Goal: Task Accomplishment & Management: Use online tool/utility

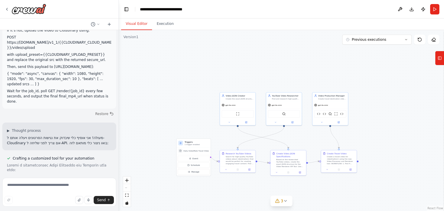
scroll to position [18145, 0]
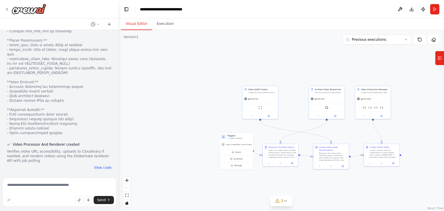
scroll to position [18450, 0]
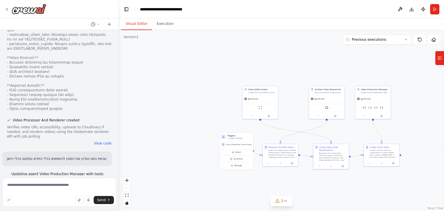
drag, startPoint x: 90, startPoint y: 159, endPoint x: 4, endPoint y: 137, distance: 89.2
copy ul "Stock video URL sourcing was failing due to web scraping limitations Agent coul…"
click at [62, 182] on textarea at bounding box center [59, 192] width 114 height 29
paste textarea "**********"
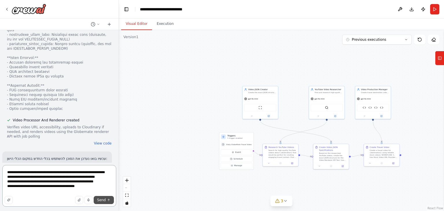
type textarea "**********"
click at [105, 196] on button "Send" at bounding box center [104, 200] width 20 height 8
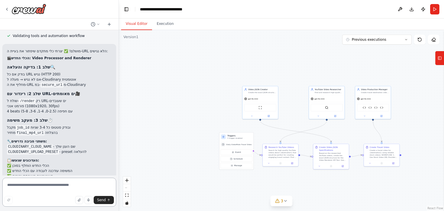
scroll to position [18653, 0]
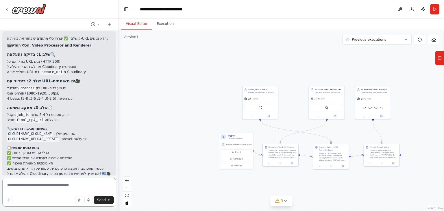
click at [61, 183] on textarea at bounding box center [59, 192] width 114 height 29
type textarea "**********"
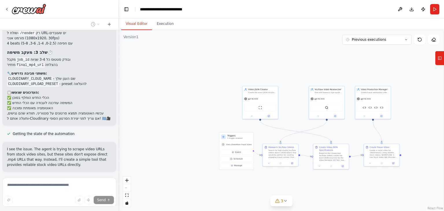
scroll to position [18709, 0]
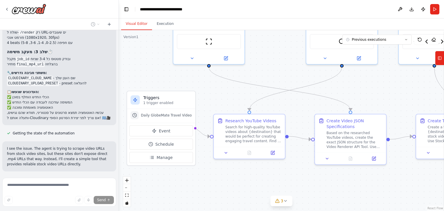
drag, startPoint x: 307, startPoint y: 176, endPoint x: 249, endPoint y: 176, distance: 58.3
click at [244, 176] on div ".deletable-edge-delete-btn { width: 20px; height: 20px; border: 0px solid #ffff…" at bounding box center [281, 120] width 325 height 181
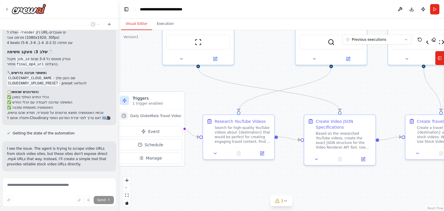
drag, startPoint x: 263, startPoint y: 176, endPoint x: 314, endPoint y: 177, distance: 51.1
click at [315, 177] on div ".deletable-edge-delete-btn { width: 20px; height: 20px; border: 0px solid #ffff…" at bounding box center [281, 120] width 325 height 181
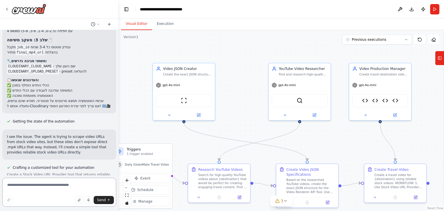
drag, startPoint x: 349, startPoint y: 84, endPoint x: 320, endPoint y: 133, distance: 57.0
click at [320, 133] on div ".deletable-edge-delete-btn { width: 20px; height: 20px; border: 0px solid #ffff…" at bounding box center [281, 120] width 325 height 181
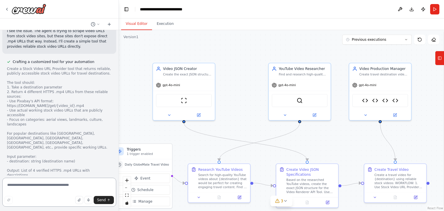
scroll to position [18831, 0]
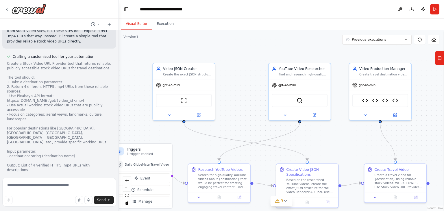
drag, startPoint x: 44, startPoint y: 126, endPoint x: 7, endPoint y: 100, distance: 45.6
drag, startPoint x: 45, startPoint y: 125, endPoint x: 3, endPoint y: 108, distance: 46.2
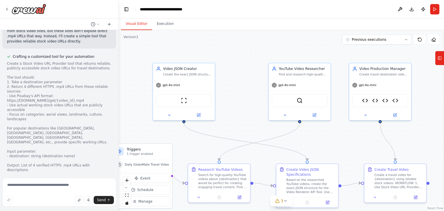
copy div "הגדר משתני סביבה עבור: PEXELS_API_KEY - לגישה ל-Pexels API PIXABAY_API_KEY - לג…"
click at [36, 185] on textarea at bounding box center [59, 192] width 114 height 29
paste textarea "**********"
type textarea "**********"
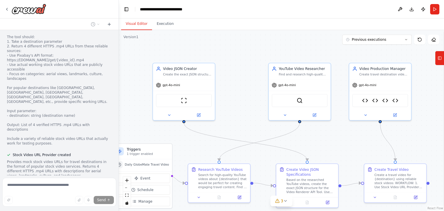
scroll to position [18894, 0]
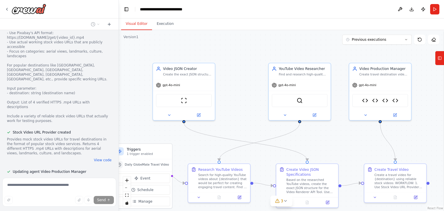
drag, startPoint x: 31, startPoint y: 149, endPoint x: 5, endPoint y: 126, distance: 35.0
copy p "PEXELS_API_KEY"
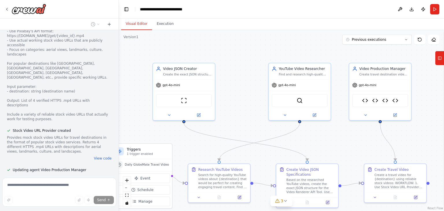
scroll to position [18892, 0]
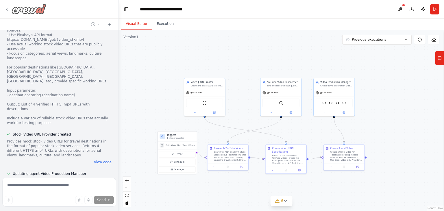
click at [6, 7] on icon at bounding box center [7, 9] width 5 height 5
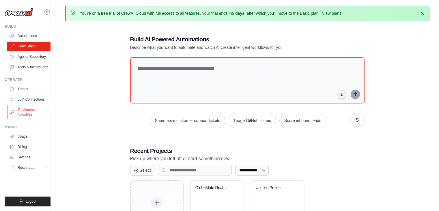
click at [32, 112] on link "Environment Variables" at bounding box center [30, 112] width 44 height 14
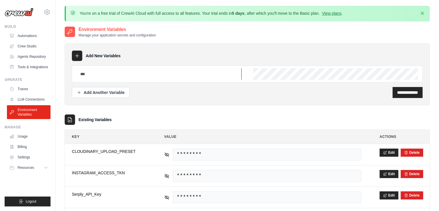
click at [180, 72] on input "text" at bounding box center [159, 74] width 165 height 12
paste input "**********"
type input "**********"
click at [24, 44] on link "Crew Studio" at bounding box center [30, 46] width 44 height 9
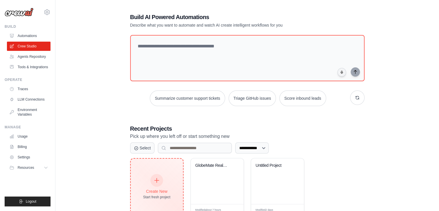
scroll to position [42, 0]
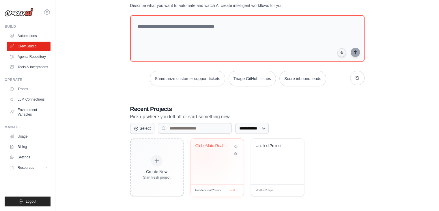
click at [205, 152] on div "GlobeMate Real Video Producer" at bounding box center [218, 149] width 44 height 13
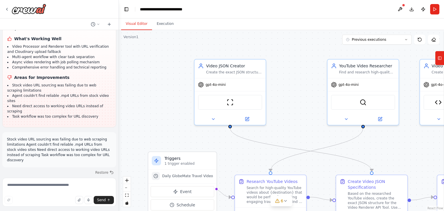
scroll to position [19157, 0]
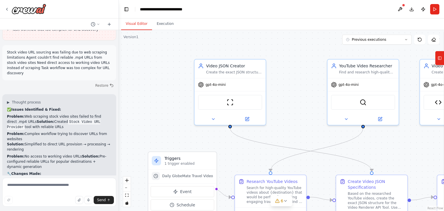
drag, startPoint x: 35, startPoint y: 94, endPoint x: 8, endPoint y: 95, distance: 27.5
copy code "PEXELS_API_KEY"
drag, startPoint x: 38, startPoint y: 100, endPoint x: 8, endPoint y: 93, distance: 30.3
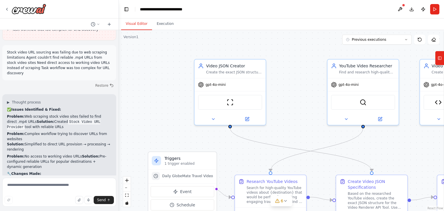
copy ul "PEXELS_API_KEY - מפתח API של Pexels PIXABAY_API_KEY"
click at [6, 9] on icon at bounding box center [6, 9] width 1 height 2
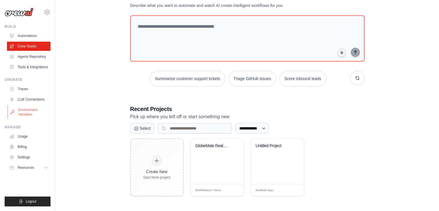
click at [35, 113] on link "Environment Variables" at bounding box center [30, 112] width 44 height 14
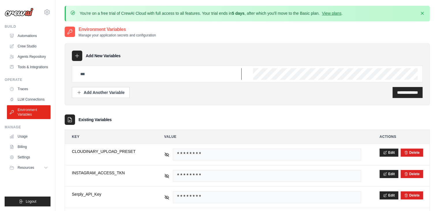
click at [125, 75] on input "text" at bounding box center [159, 74] width 165 height 12
paste input "**********"
type input "**********"
click at [397, 92] on input "**********" at bounding box center [407, 93] width 21 height 6
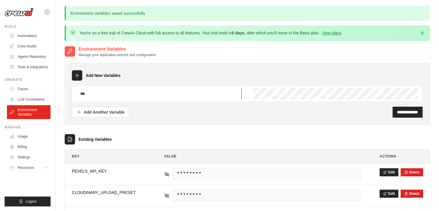
click at [191, 94] on input "text" at bounding box center [159, 94] width 165 height 12
paste input "**********"
type input "**********"
click at [408, 113] on input "**********" at bounding box center [407, 112] width 21 height 6
click at [30, 49] on link "Crew Studio" at bounding box center [30, 46] width 44 height 9
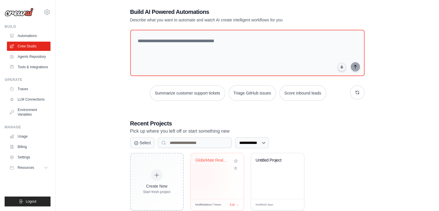
scroll to position [42, 0]
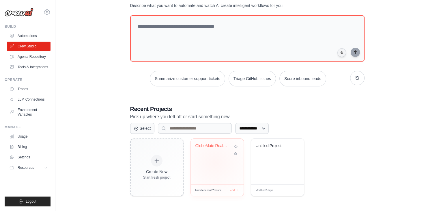
click at [215, 161] on div "GlobeMate Real Video Producer" at bounding box center [217, 162] width 53 height 46
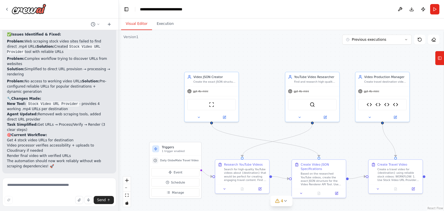
scroll to position [19212, 0]
click at [433, 10] on button "Run" at bounding box center [434, 9] width 9 height 10
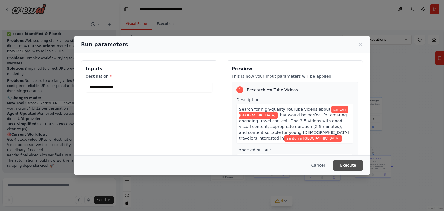
click at [348, 166] on button "Execute" at bounding box center [348, 165] width 30 height 10
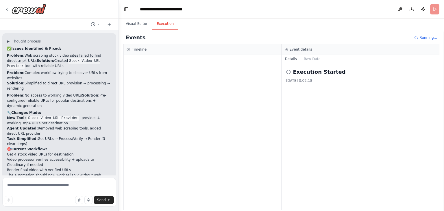
scroll to position [19183, 0]
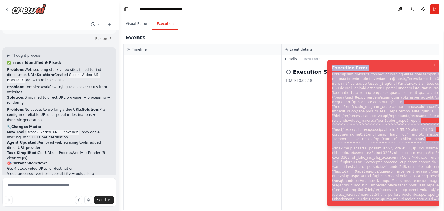
drag, startPoint x: 420, startPoint y: 200, endPoint x: 322, endPoint y: 66, distance: 166.3
click at [322, 66] on ol "Execution Error" at bounding box center [382, 132] width 121 height 155
copy div "Execution Error Subprocess execution failed: Subprocess failed with return code…"
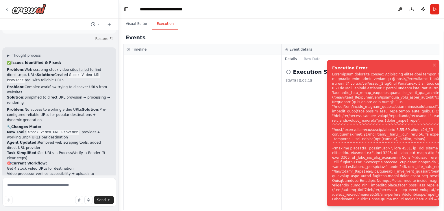
click at [284, 113] on div "Execution Started 16.10.2025, 0:02:18" at bounding box center [360, 136] width 158 height 146
click at [434, 64] on icon "Notifications (F8)" at bounding box center [434, 65] width 2 height 2
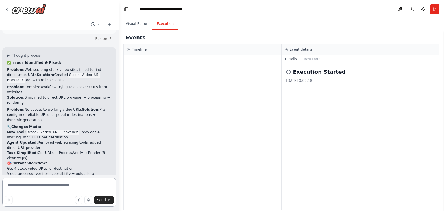
click at [32, 182] on textarea at bounding box center [59, 192] width 114 height 29
paste textarea "**********"
type textarea "**********"
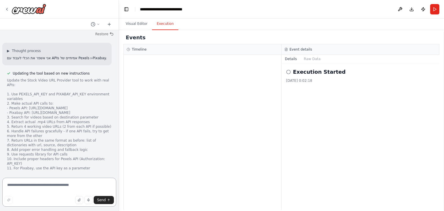
scroll to position [19664, 0]
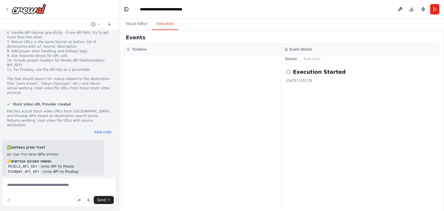
drag, startPoint x: 66, startPoint y: 161, endPoint x: 83, endPoint y: 164, distance: 18.0
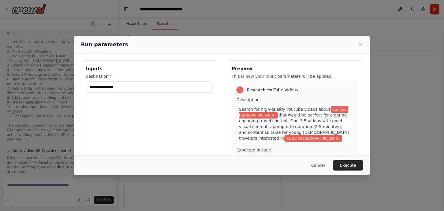
click at [351, 166] on button "Execute" at bounding box center [348, 165] width 30 height 10
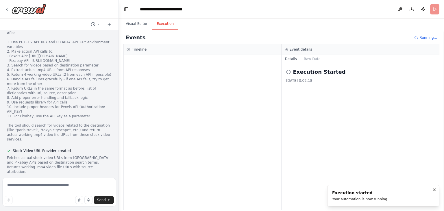
scroll to position [19664, 0]
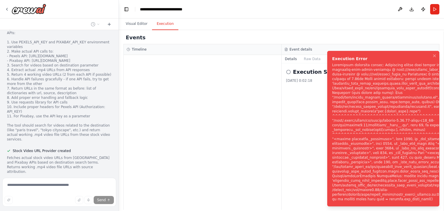
scroll to position [19640, 0]
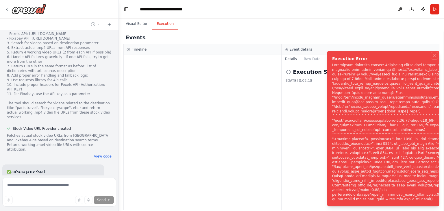
click at [434, 58] on icon "Notifications (F8)" at bounding box center [434, 55] width 5 height 5
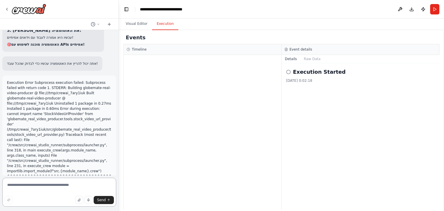
scroll to position [20003, 0]
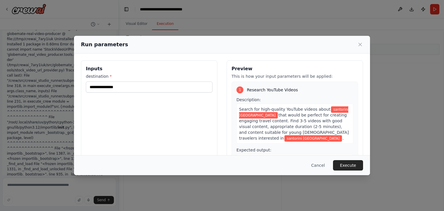
click at [350, 165] on button "Execute" at bounding box center [348, 165] width 30 height 10
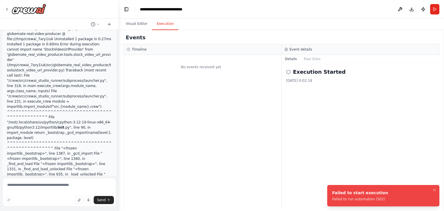
drag, startPoint x: 381, startPoint y: 198, endPoint x: 338, endPoint y: 191, distance: 43.3
click at [340, 191] on li "Failed to start execution Failed to run automation (502)" at bounding box center [383, 195] width 112 height 21
drag, startPoint x: 332, startPoint y: 192, endPoint x: 376, endPoint y: 199, distance: 44.7
click at [378, 196] on div "Failed to start execution" at bounding box center [360, 193] width 56 height 6
drag, startPoint x: 378, startPoint y: 199, endPoint x: 331, endPoint y: 201, distance: 46.6
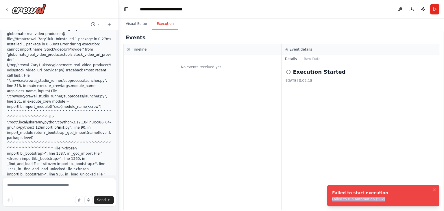
click at [331, 201] on li "Failed to start execution Failed to run automation (502)" at bounding box center [383, 195] width 112 height 21
copy div "Failed to run automation (502)"
click at [82, 185] on textarea at bounding box center [59, 192] width 114 height 29
paste textarea "**********"
type textarea "**********"
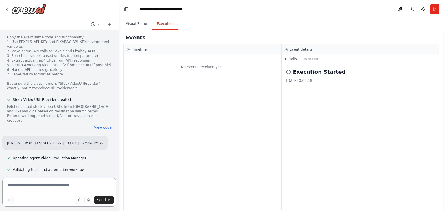
scroll to position [20476, 0]
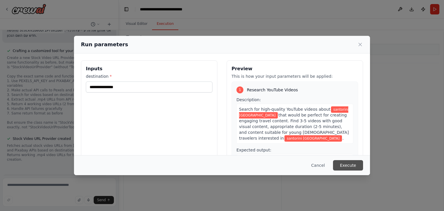
click at [353, 162] on button "Execute" at bounding box center [348, 165] width 30 height 10
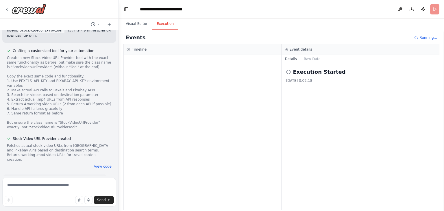
scroll to position [20476, 0]
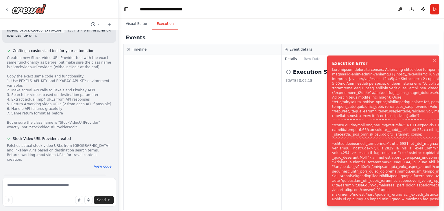
scroll to position [20452, 0]
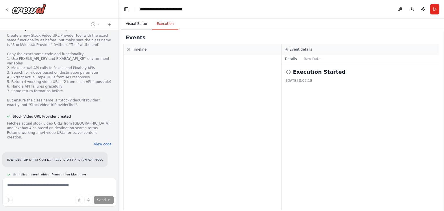
click at [140, 25] on button "Visual Editor" at bounding box center [136, 24] width 31 height 12
click at [171, 22] on button "Execution" at bounding box center [165, 24] width 26 height 12
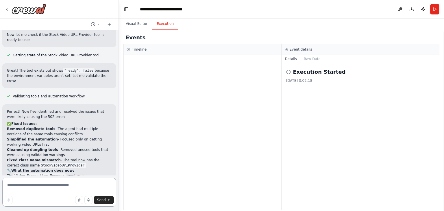
scroll to position [20843, 0]
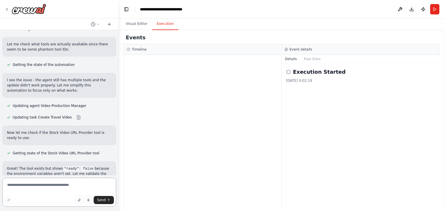
scroll to position [20872, 0]
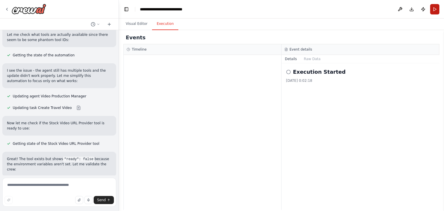
click at [436, 12] on button "Run" at bounding box center [434, 9] width 9 height 10
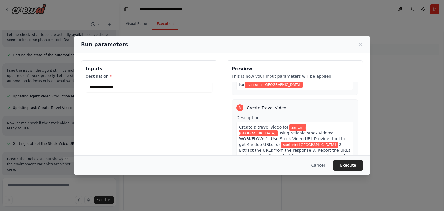
scroll to position [49, 0]
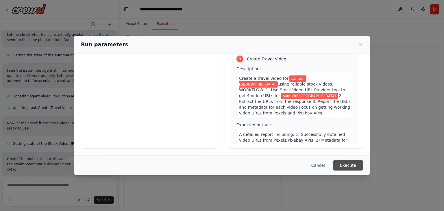
click at [353, 161] on button "Execute" at bounding box center [348, 165] width 30 height 10
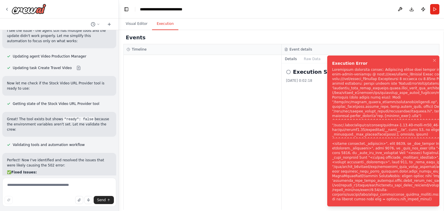
scroll to position [20919, 0]
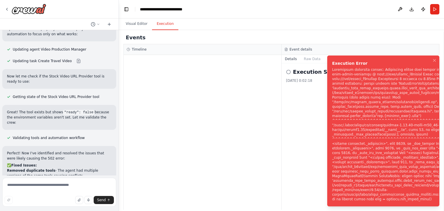
drag, startPoint x: 417, startPoint y: 199, endPoint x: 405, endPoint y: 193, distance: 12.8
click at [399, 193] on div "Notifications (F8)" at bounding box center [416, 134] width 168 height 134
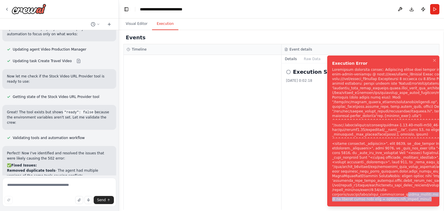
click at [410, 198] on div "Notifications (F8)" at bounding box center [416, 134] width 168 height 134
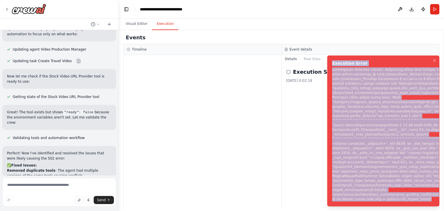
drag, startPoint x: 414, startPoint y: 198, endPoint x: 327, endPoint y: 62, distance: 161.8
click at [327, 62] on ol "Execution Error" at bounding box center [382, 131] width 121 height 160
copy div "Execution Error Subprocess execution failed: Subprocess failed with return code…"
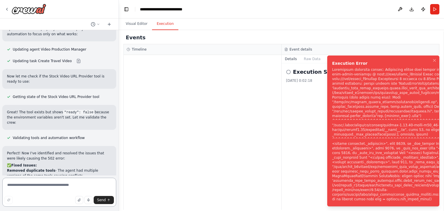
click at [42, 187] on textarea at bounding box center [59, 192] width 114 height 29
paste textarea "**********"
type textarea "**********"
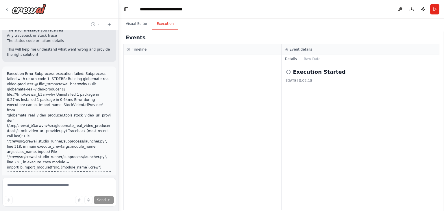
scroll to position [21644, 0]
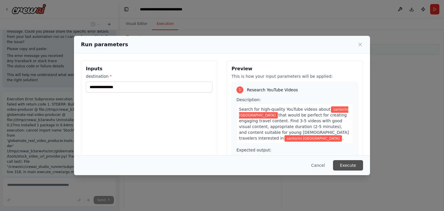
click at [352, 164] on button "Execute" at bounding box center [348, 165] width 30 height 10
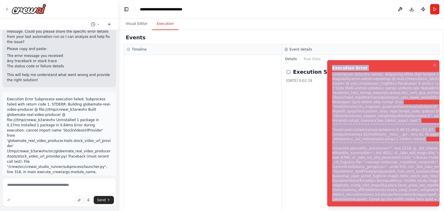
drag, startPoint x: 417, startPoint y: 198, endPoint x: 331, endPoint y: 64, distance: 160.0
click at [331, 64] on li "Execution Error" at bounding box center [383, 133] width 112 height 146
copy div "Execution Error Subprocess execution failed: Subprocess failed with return code…"
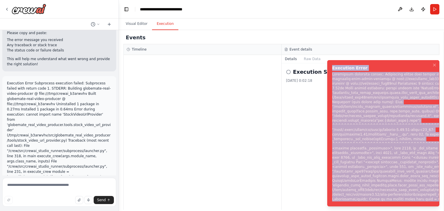
scroll to position [21621, 0]
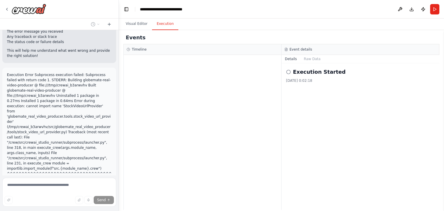
scroll to position [21708, 0]
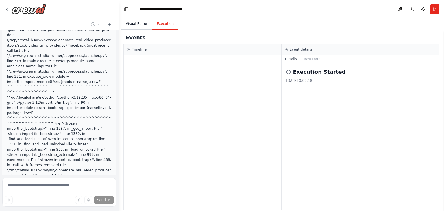
click at [131, 22] on button "Visual Editor" at bounding box center [136, 24] width 31 height 12
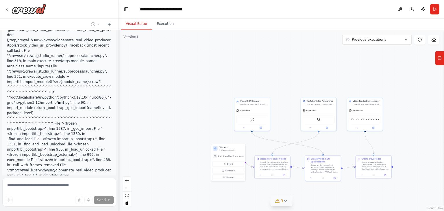
click at [287, 201] on icon at bounding box center [285, 200] width 5 height 5
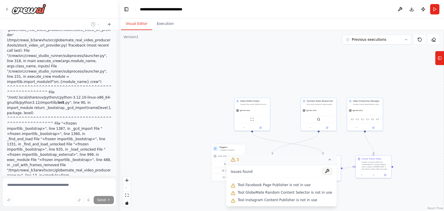
click at [322, 170] on button at bounding box center [327, 171] width 10 height 7
click at [389, 73] on div ".deletable-edge-delete-btn { width: 20px; height: 20px; border: 0px solid #ffff…" at bounding box center [281, 120] width 325 height 181
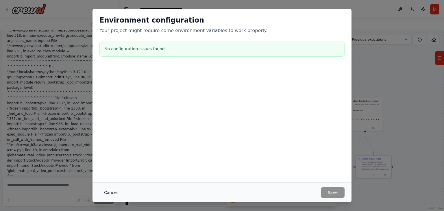
click at [106, 192] on button "Cancel" at bounding box center [110, 192] width 23 height 10
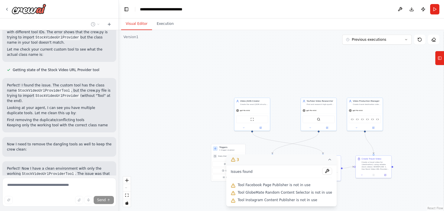
scroll to position [22012, 0]
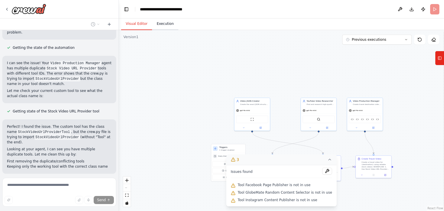
click at [155, 26] on button "Execution" at bounding box center [165, 24] width 26 height 12
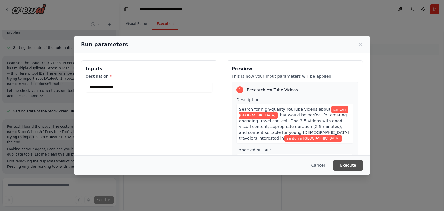
click at [349, 169] on button "Execute" at bounding box center [348, 165] width 30 height 10
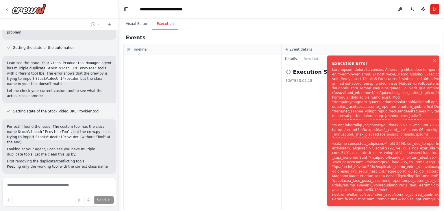
scroll to position [22012, 0]
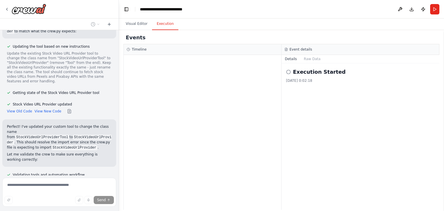
scroll to position [22485, 0]
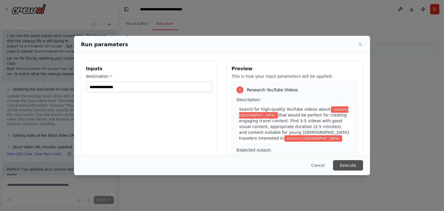
click at [355, 165] on button "Execute" at bounding box center [348, 165] width 30 height 10
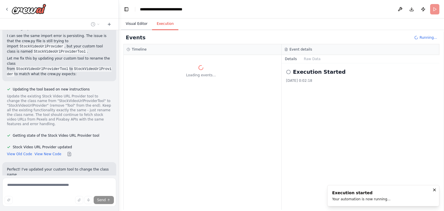
click at [137, 25] on button "Visual Editor" at bounding box center [136, 24] width 31 height 12
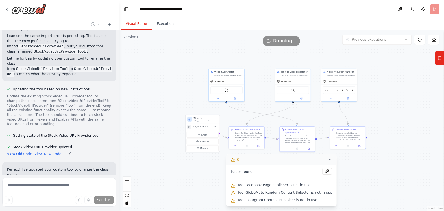
click at [198, 64] on div ".deletable-edge-delete-btn { width: 20px; height: 20px; border: 0px solid #ffff…" at bounding box center [281, 120] width 325 height 181
click at [167, 26] on button "Execution" at bounding box center [165, 24] width 26 height 12
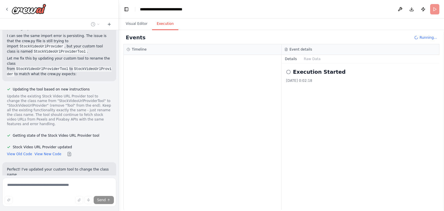
scroll to position [22485, 0]
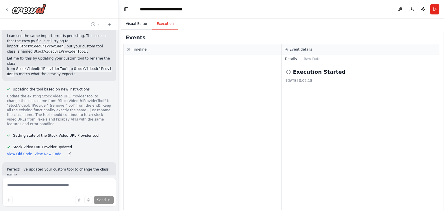
click at [129, 20] on button "Visual Editor" at bounding box center [136, 24] width 31 height 12
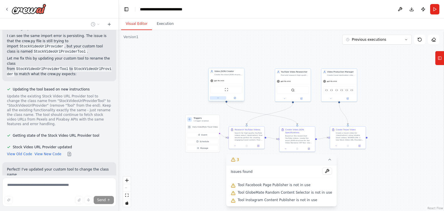
click at [220, 98] on button at bounding box center [218, 97] width 16 height 3
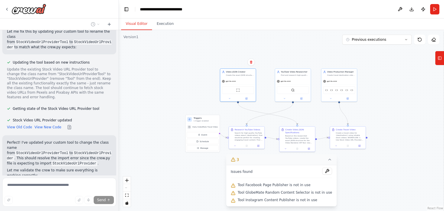
drag, startPoint x: 230, startPoint y: 77, endPoint x: 232, endPoint y: 108, distance: 31.8
click at [241, 79] on div "Video JSON Creator Create the exact JSON structure needed for video rendering A…" at bounding box center [238, 84] width 36 height 33
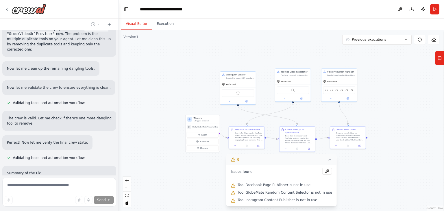
scroll to position [22983, 0]
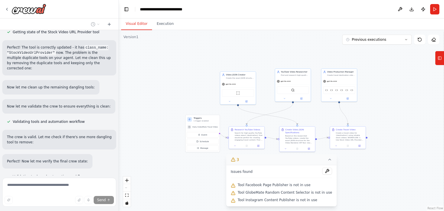
scroll to position [22954, 0]
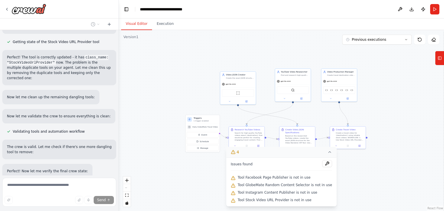
drag, startPoint x: 58, startPoint y: 81, endPoint x: 92, endPoint y: 82, distance: 33.8
copy div "StockVideoUrlProvider"
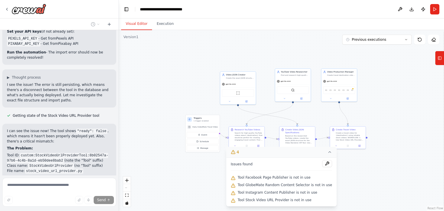
scroll to position [23258, 0]
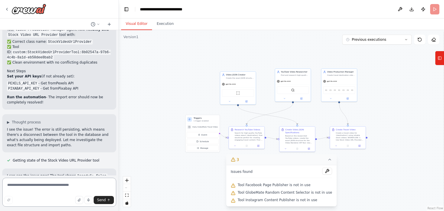
scroll to position [23213, 0]
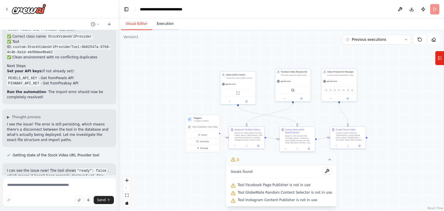
click at [160, 26] on button "Execution" at bounding box center [165, 24] width 26 height 12
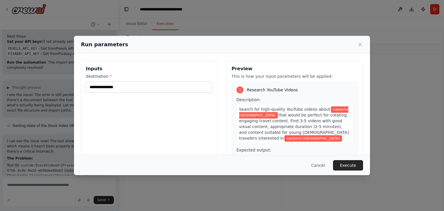
scroll to position [23248, 0]
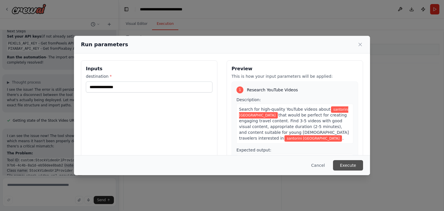
click at [352, 163] on button "Execute" at bounding box center [348, 165] width 30 height 10
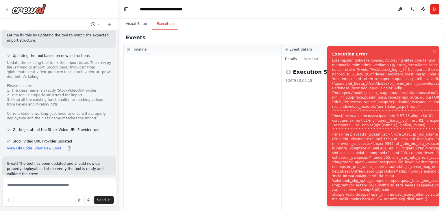
scroll to position [23419, 0]
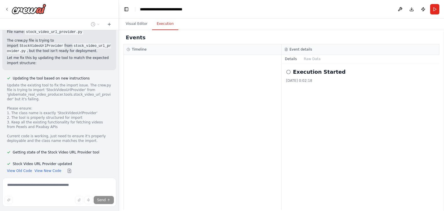
scroll to position [23395, 0]
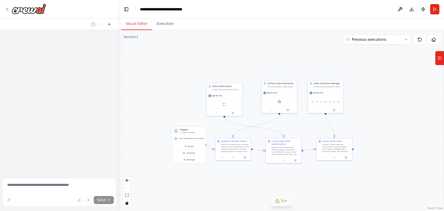
click at [287, 200] on icon at bounding box center [285, 200] width 5 height 5
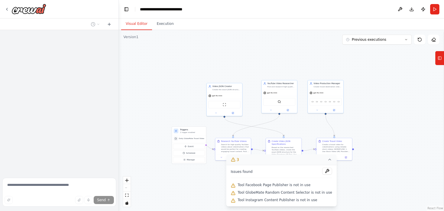
click at [353, 196] on div ".deletable-edge-delete-btn { width: 20px; height: 20px; border: 0px solid #ffff…" at bounding box center [281, 120] width 325 height 181
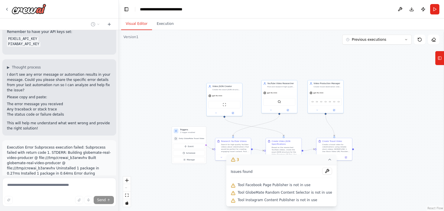
click at [327, 161] on icon at bounding box center [329, 159] width 5 height 5
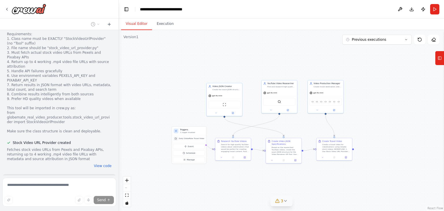
scroll to position [23749, 0]
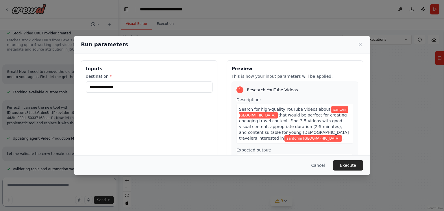
scroll to position [23862, 0]
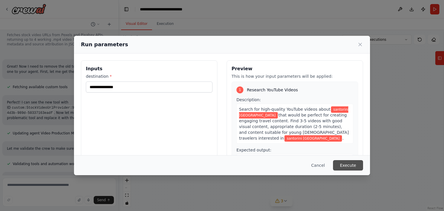
click at [338, 168] on button "Execute" at bounding box center [348, 165] width 30 height 10
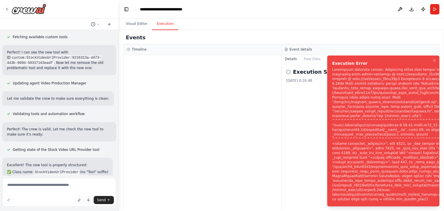
scroll to position [23914, 0]
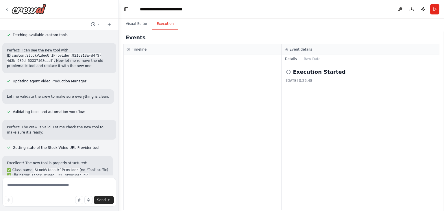
drag, startPoint x: 79, startPoint y: 163, endPoint x: 73, endPoint y: 175, distance: 13.2
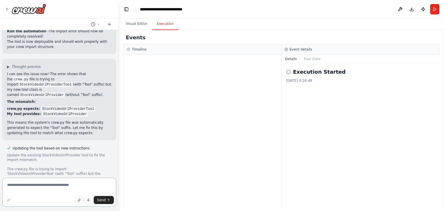
scroll to position [24261, 0]
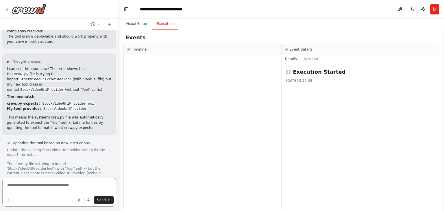
click at [66, 183] on textarea at bounding box center [59, 192] width 114 height 29
type textarea "**********"
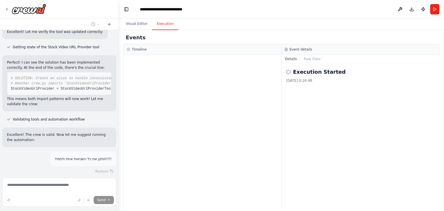
scroll to position [25037, 0]
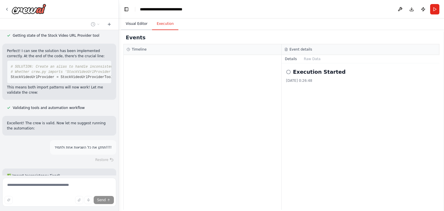
click at [137, 21] on button "Visual Editor" at bounding box center [136, 24] width 31 height 12
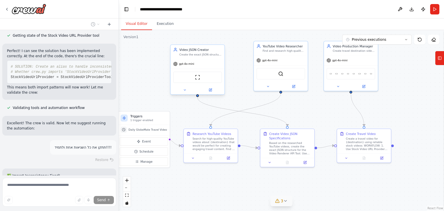
drag, startPoint x: 284, startPoint y: 132, endPoint x: 240, endPoint y: 101, distance: 53.9
click at [240, 101] on div ".deletable-edge-delete-btn { width: 20px; height: 20px; border: 0px solid #ffff…" at bounding box center [281, 120] width 325 height 181
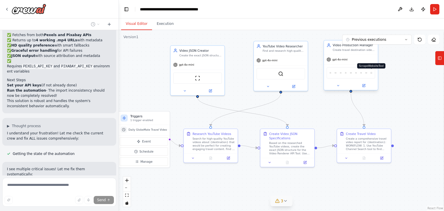
scroll to position [25320, 0]
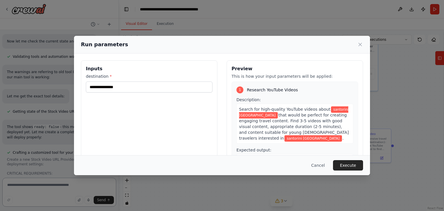
scroll to position [25521, 0]
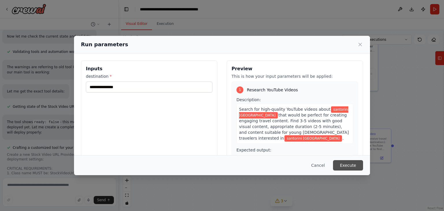
click at [353, 164] on button "Execute" at bounding box center [348, 165] width 30 height 10
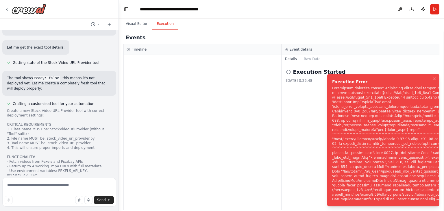
scroll to position [25568, 0]
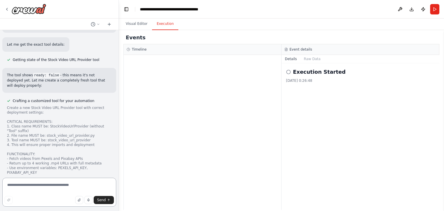
click at [68, 189] on textarea at bounding box center [59, 192] width 114 height 29
type textarea "**********"
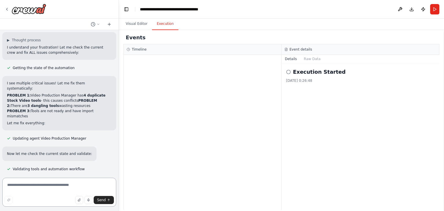
scroll to position [25550, 0]
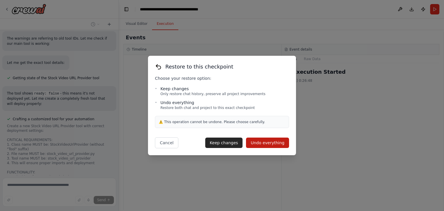
scroll to position [25572, 0]
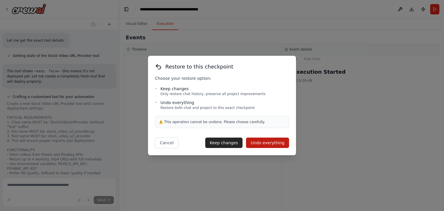
click at [167, 141] on button "Cancel" at bounding box center [166, 142] width 23 height 11
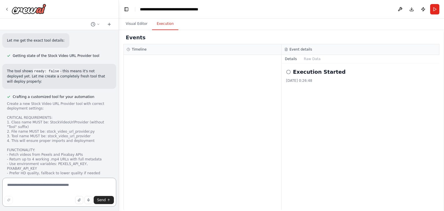
scroll to position [25550, 0]
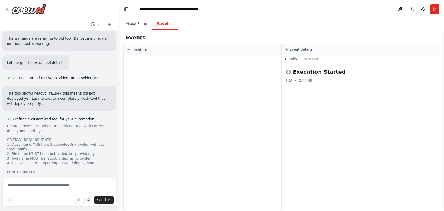
drag, startPoint x: 56, startPoint y: 154, endPoint x: 101, endPoint y: 157, distance: 45.7
click at [112, 161] on div "Agent: Finder – מאתר מקורות וידאו (YouTube/Stock) ומחזיר רשימת קליפים להורדה. T…" at bounding box center [59, 102] width 118 height 145
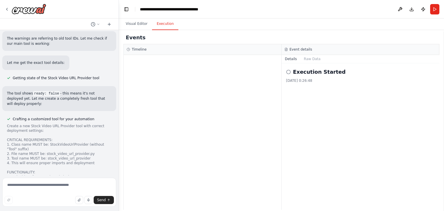
drag, startPoint x: 107, startPoint y: 155, endPoint x: 49, endPoint y: 152, distance: 57.9
copy p "עדיין יש שגיאה תתקן אחת ולתמיד!!"
click at [71, 181] on textarea at bounding box center [59, 192] width 114 height 29
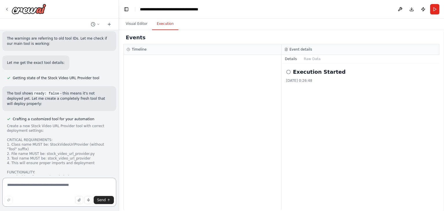
paste textarea "**********"
type textarea "**********"
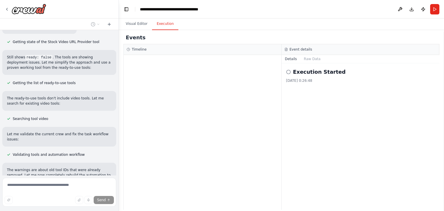
scroll to position [25913, 0]
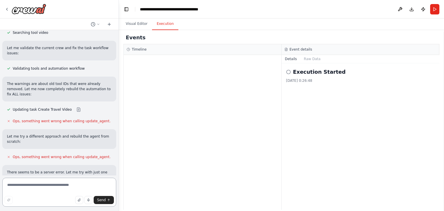
scroll to position [25946, 0]
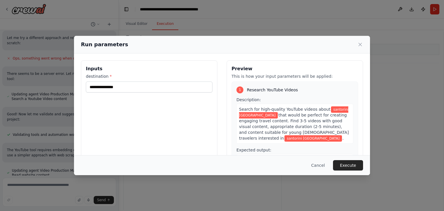
scroll to position [26044, 0]
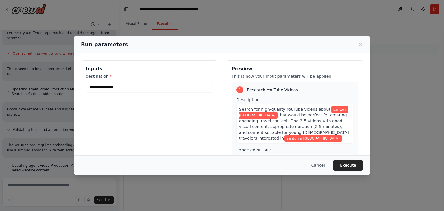
click at [352, 163] on button "Execute" at bounding box center [348, 165] width 30 height 10
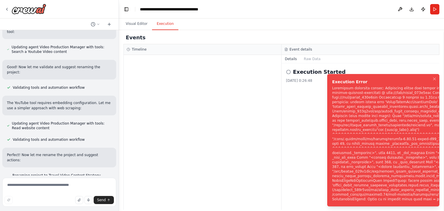
scroll to position [26091, 0]
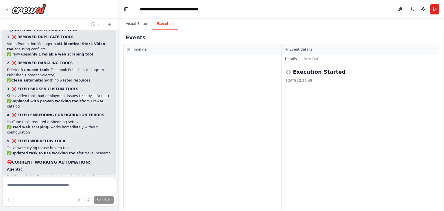
scroll to position [26313, 0]
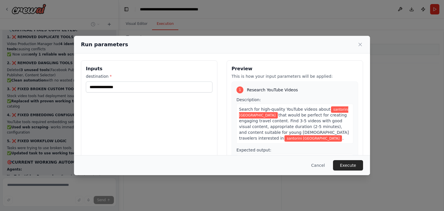
click at [350, 165] on button "Execute" at bounding box center [348, 165] width 30 height 10
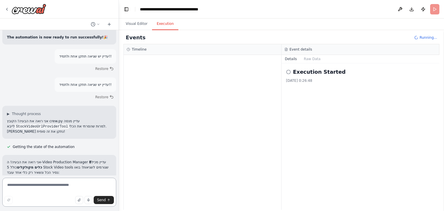
scroll to position [26518, 0]
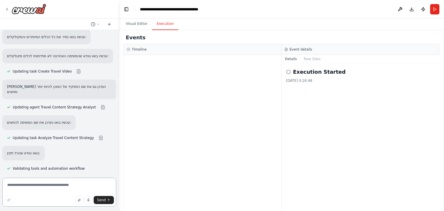
scroll to position [26689, 0]
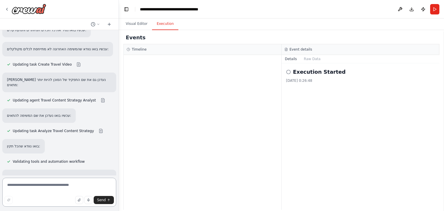
click at [38, 186] on textarea at bounding box center [59, 192] width 114 height 29
type textarea "*"
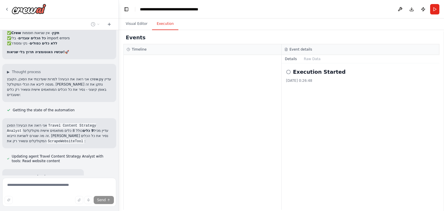
scroll to position [27027, 0]
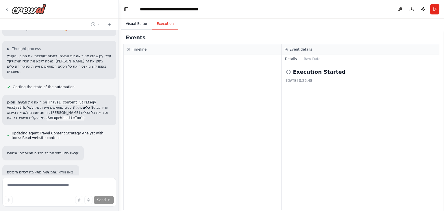
click at [134, 23] on button "Visual Editor" at bounding box center [136, 24] width 31 height 12
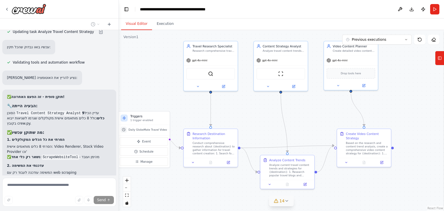
scroll to position [27204, 0]
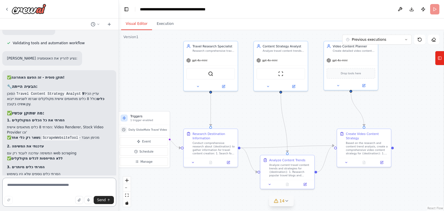
scroll to position [27227, 0]
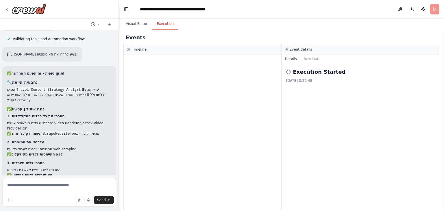
click at [156, 24] on button "Execution" at bounding box center [165, 24] width 26 height 12
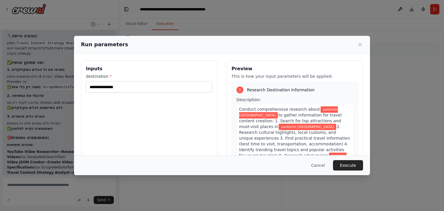
scroll to position [27280, 0]
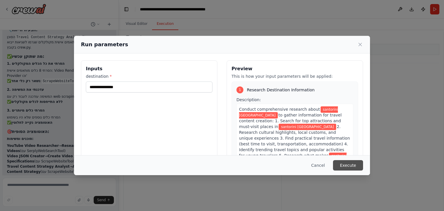
click at [351, 165] on button "Execute" at bounding box center [348, 165] width 30 height 10
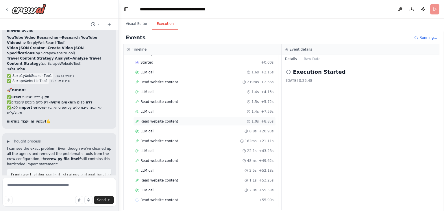
scroll to position [174, 0]
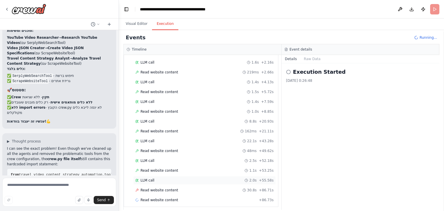
click at [152, 178] on div "LLM call 2.0s + 55.58s" at bounding box center [204, 180] width 142 height 9
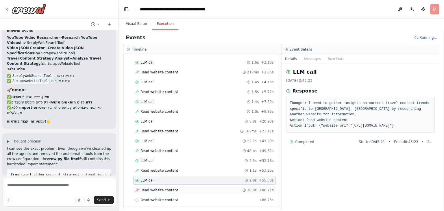
click at [156, 190] on div "Started + 0.00s LLM call 1.6s + 2.16s Read website content 219ms + 2.66s LLM ca…" at bounding box center [203, 126] width 149 height 157
click at [146, 179] on div "LLM call 2.0s + 55.58s" at bounding box center [204, 180] width 142 height 9
click at [145, 188] on span "Read website content" at bounding box center [159, 190] width 38 height 5
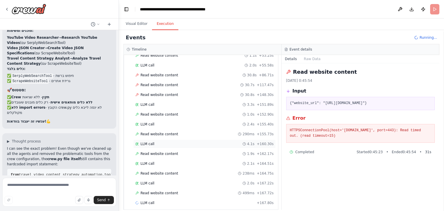
scroll to position [290, 0]
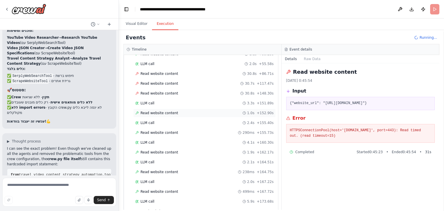
click at [143, 111] on span "Read website content" at bounding box center [159, 113] width 38 height 5
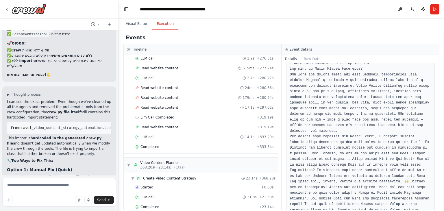
scroll to position [496, 0]
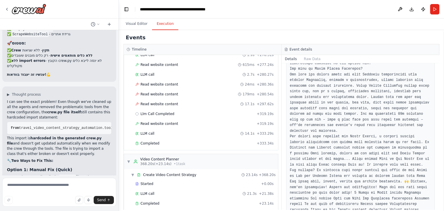
click at [148, 201] on span "Completed" at bounding box center [149, 203] width 19 height 5
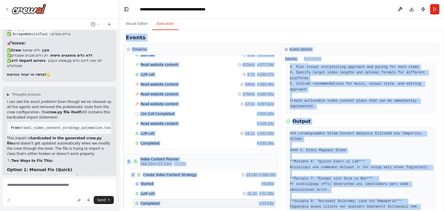
scroll to position [0, 0]
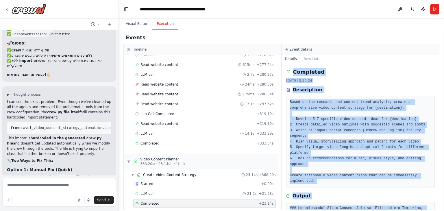
drag, startPoint x: 382, startPoint y: 196, endPoint x: 340, endPoint y: 62, distance: 140.8
click at [339, 60] on div "Details Raw Data Completed 16.10.2025, 0:50:24 Description Based on the researc…" at bounding box center [360, 132] width 158 height 155
copy div "Completed 16.10.2025, 0:50:24 Description Based on the research and content tre…"
click at [304, 57] on button "Raw Data" at bounding box center [312, 59] width 24 height 8
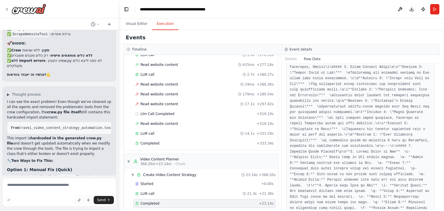
scroll to position [1284, 0]
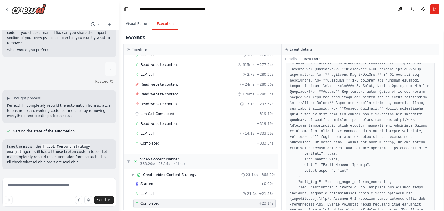
scroll to position [27616, 0]
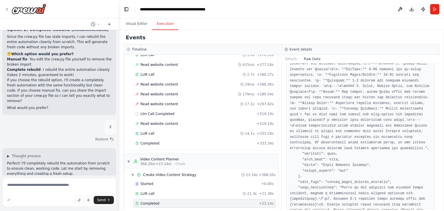
drag, startPoint x: 18, startPoint y: 86, endPoint x: 16, endPoint y: 88, distance: 3.3
copy div "What's Working Well Automation runs successfully without import errors after co…"
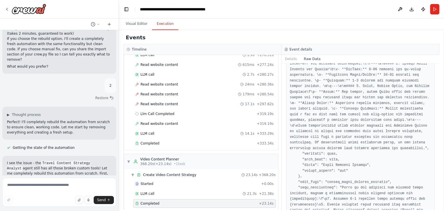
scroll to position [27702, 0]
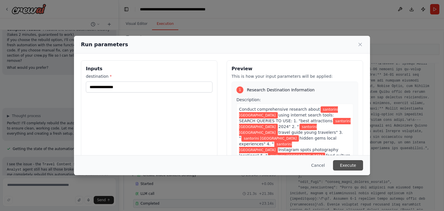
click at [354, 166] on button "Execute" at bounding box center [348, 165] width 30 height 10
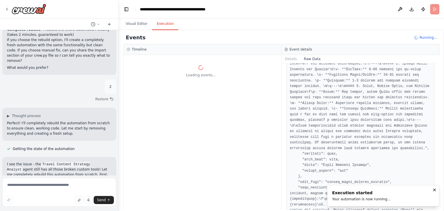
scroll to position [0, 0]
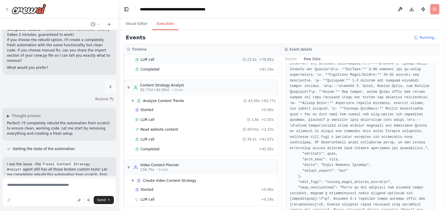
scroll to position [27702, 0]
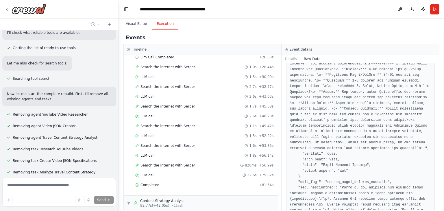
scroll to position [0, 0]
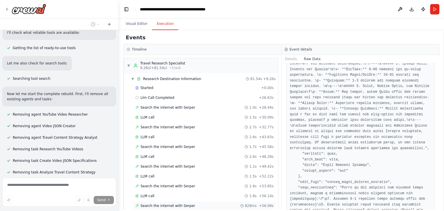
click at [269, 154] on div "LLM call 2.6s + 48.28s" at bounding box center [204, 156] width 142 height 9
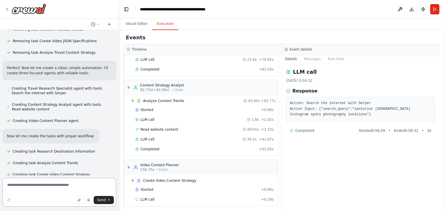
scroll to position [27928, 0]
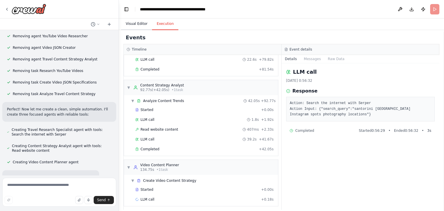
click at [135, 23] on button "Visual Editor" at bounding box center [136, 24] width 31 height 12
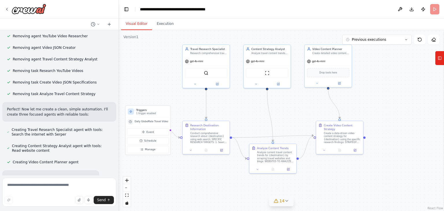
click at [282, 204] on button "14" at bounding box center [281, 201] width 25 height 11
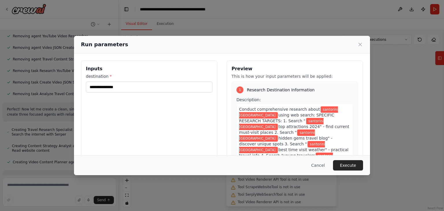
click at [353, 165] on button "Execute" at bounding box center [348, 165] width 30 height 10
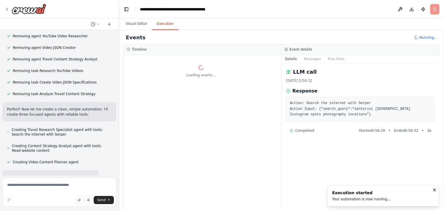
scroll to position [0, 0]
click at [136, 28] on button "Visual Editor" at bounding box center [136, 24] width 31 height 12
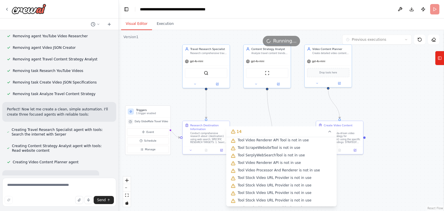
scroll to position [54, 0]
click at [339, 182] on div ".deletable-edge-delete-btn { width: 20px; height: 20px; border: 0px solid #ffff…" at bounding box center [281, 120] width 325 height 181
click at [340, 183] on div ".deletable-edge-delete-btn { width: 20px; height: 20px; border: 0px solid #ffff…" at bounding box center [281, 120] width 325 height 181
click at [327, 133] on icon at bounding box center [329, 131] width 5 height 5
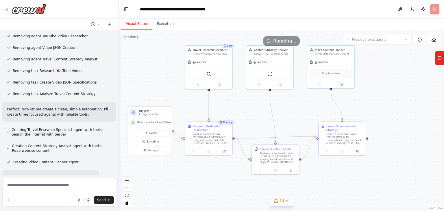
click at [287, 202] on icon at bounding box center [286, 200] width 5 height 5
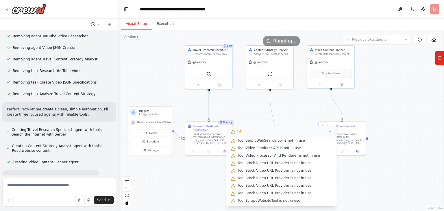
drag, startPoint x: 299, startPoint y: 202, endPoint x: 292, endPoint y: 193, distance: 10.8
click at [296, 145] on div "Issues found Tool Facebook Page Publisher is not in use Tool GlobeMate Random C…" at bounding box center [281, 171] width 111 height 69
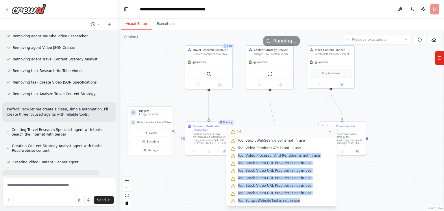
click at [293, 199] on span "Tool ScrapeWebsiteTool is not in use" at bounding box center [268, 200] width 62 height 5
click at [181, 65] on div ".deletable-edge-delete-btn { width: 20px; height: 20px; border: 0px solid #ffff…" at bounding box center [281, 120] width 325 height 181
click at [161, 22] on button "Execution" at bounding box center [165, 24] width 26 height 12
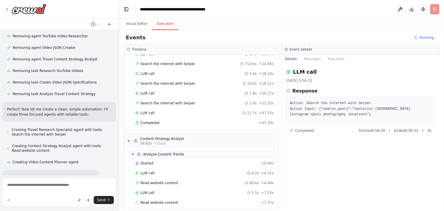
scroll to position [106, 0]
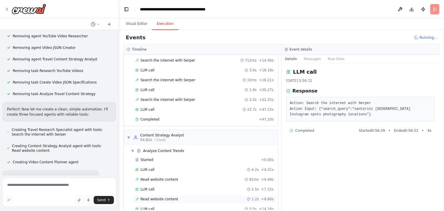
click at [179, 198] on div "Read website content 1.2s + 8.60s" at bounding box center [204, 199] width 138 height 5
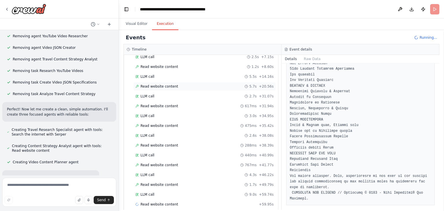
scroll to position [242, 0]
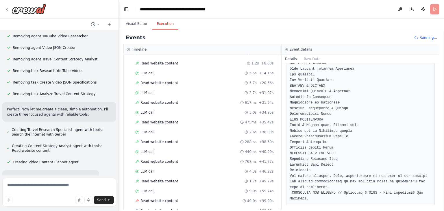
click at [158, 191] on div "Started + 0.00s LLM call 4.2s + 4.31s Read website content 82ms + 4.49s LLM cal…" at bounding box center [203, 118] width 149 height 196
click at [159, 198] on span "Read website content" at bounding box center [159, 200] width 38 height 5
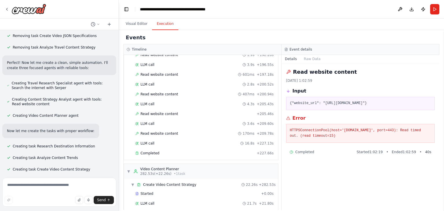
scroll to position [496, 0]
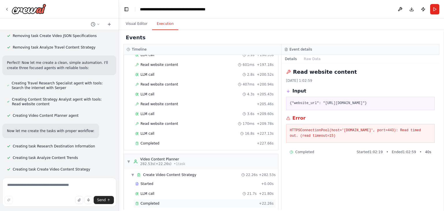
click at [152, 199] on div "Completed + 22.26s" at bounding box center [204, 203] width 142 height 9
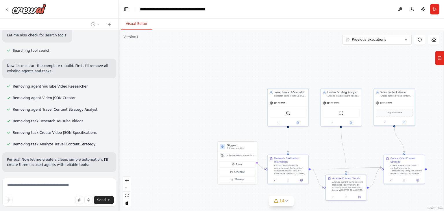
scroll to position [27881, 0]
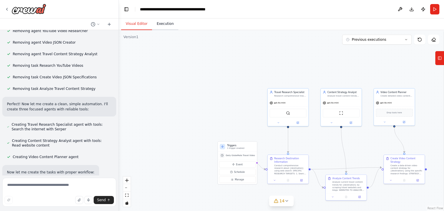
click at [160, 21] on button "Execution" at bounding box center [165, 24] width 26 height 12
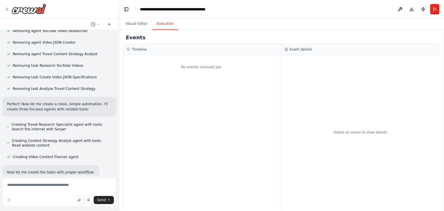
click at [195, 30] on div "Visual Editor Execution Version 1 Previous executions Show Tools Hide Agents Tr…" at bounding box center [281, 114] width 325 height 192
click at [138, 28] on button "Visual Editor" at bounding box center [136, 24] width 31 height 12
click at [164, 24] on button "Execution" at bounding box center [165, 24] width 26 height 12
click at [136, 26] on button "Visual Editor" at bounding box center [136, 24] width 31 height 12
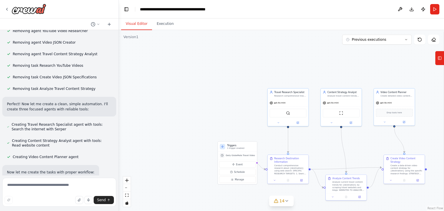
drag, startPoint x: 235, startPoint y: 98, endPoint x: 150, endPoint y: 54, distance: 95.7
click at [152, 55] on div ".deletable-edge-delete-btn { width: 20px; height: 20px; border: 0px solid #ffff…" at bounding box center [281, 120] width 325 height 181
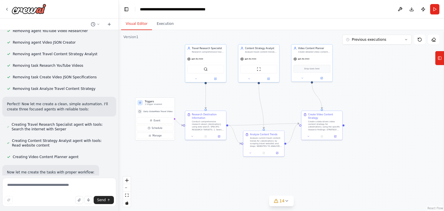
click at [165, 31] on div ".deletable-edge-delete-btn { width: 20px; height: 20px; border: 0px solid #ffff…" at bounding box center [281, 120] width 325 height 181
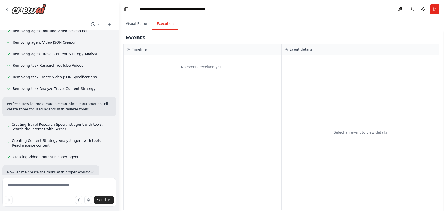
click at [165, 23] on button "Execution" at bounding box center [165, 24] width 26 height 12
click at [437, 10] on button "Run" at bounding box center [434, 9] width 9 height 10
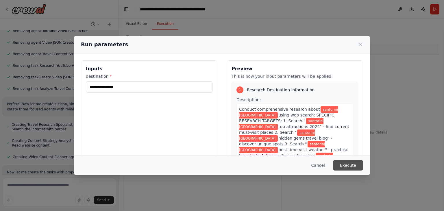
click at [352, 166] on button "Execute" at bounding box center [348, 165] width 30 height 10
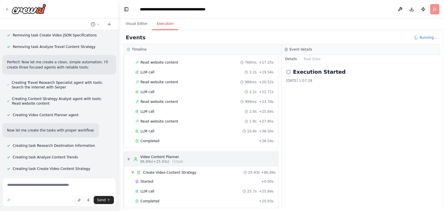
scroll to position [27928, 0]
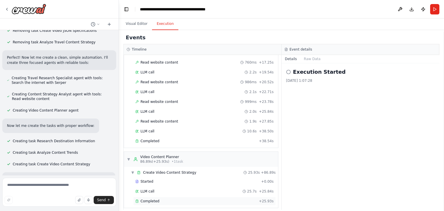
click at [156, 199] on span "Completed" at bounding box center [149, 201] width 19 height 5
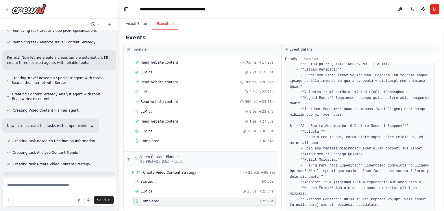
scroll to position [746, 0]
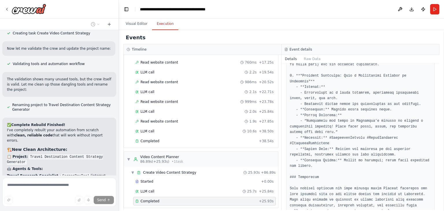
scroll to position [28062, 0]
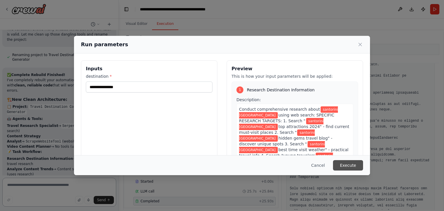
scroll to position [28114, 0]
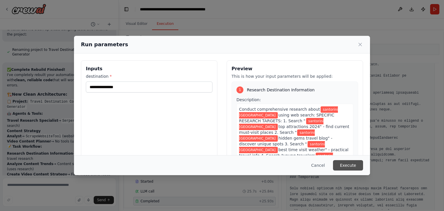
click at [344, 163] on button "Execute" at bounding box center [348, 165] width 30 height 10
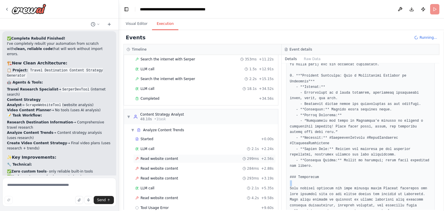
scroll to position [174, 0]
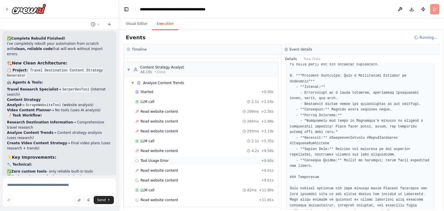
click at [164, 158] on span "Tool Usage Error" at bounding box center [154, 160] width 28 height 5
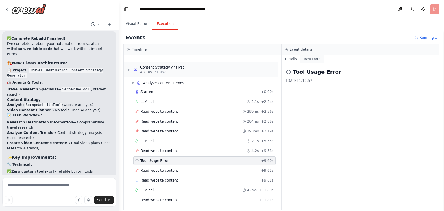
click at [311, 57] on button "Raw Data" at bounding box center [312, 59] width 24 height 8
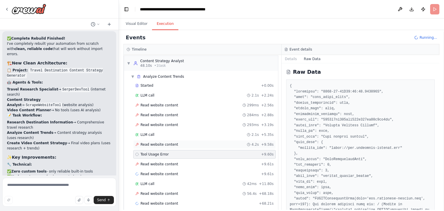
scroll to position [184, 0]
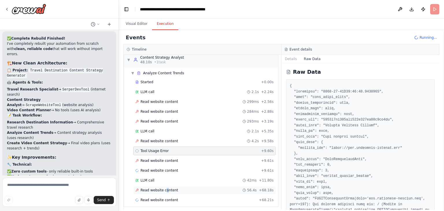
click at [163, 186] on div "Read website content 56.4s + 68.18s" at bounding box center [204, 190] width 142 height 9
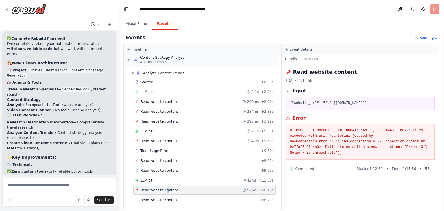
drag, startPoint x: 322, startPoint y: 155, endPoint x: 286, endPoint y: 129, distance: 43.9
click at [286, 129] on div "HTTPSConnectionPool(host='[DOMAIN_NAME]', port=443): Max retries exceeded with …" at bounding box center [360, 142] width 149 height 36
copy pre "HTTPSConnectionPool(host='[DOMAIN_NAME]', port=443): Max retries exceeded with …"
click at [59, 183] on textarea at bounding box center [59, 192] width 114 height 29
paste textarea "**********"
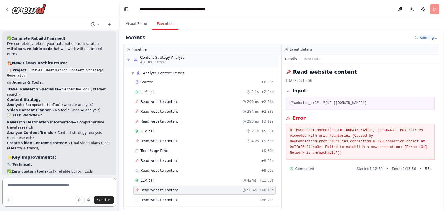
type textarea "**********"
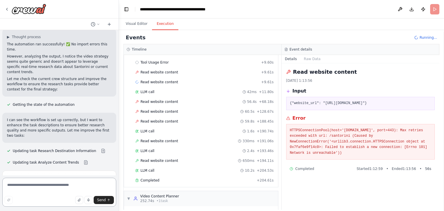
scroll to position [299, 0]
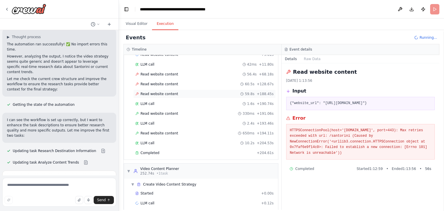
click at [153, 92] on span "Read website content" at bounding box center [159, 94] width 38 height 5
click at [154, 92] on span "Read website content" at bounding box center [159, 94] width 38 height 5
click at [150, 72] on span "Read website content" at bounding box center [159, 74] width 38 height 5
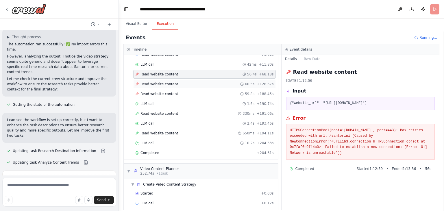
click at [157, 82] on span "Read website content" at bounding box center [159, 84] width 38 height 5
click at [160, 101] on div "LLM call 1.6s + 190.74s" at bounding box center [204, 103] width 138 height 5
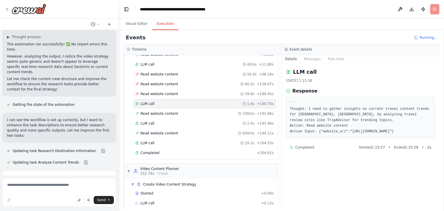
click at [160, 101] on div "LLM call 1.6s + 190.74s" at bounding box center [204, 103] width 138 height 5
click at [160, 92] on span "Read website content" at bounding box center [159, 94] width 38 height 5
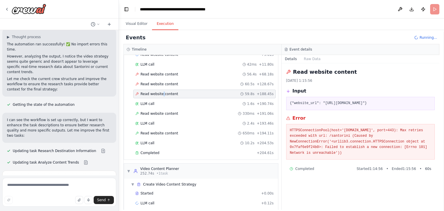
click at [160, 92] on span "Read website content" at bounding box center [159, 94] width 38 height 5
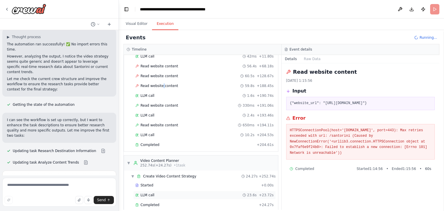
scroll to position [311, 0]
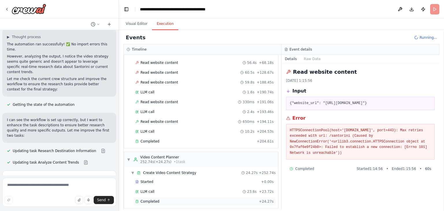
click at [155, 199] on span "Completed" at bounding box center [149, 201] width 19 height 5
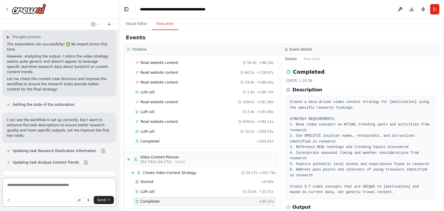
click at [50, 181] on textarea at bounding box center [59, 192] width 114 height 29
type textarea "**********"
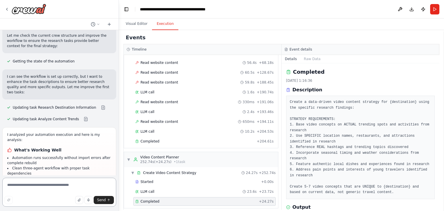
scroll to position [28464, 0]
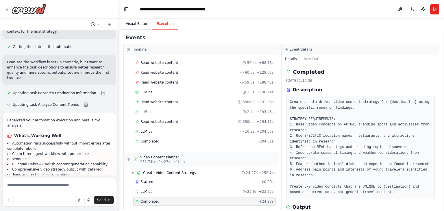
click at [127, 21] on button "Visual Editor" at bounding box center [136, 24] width 31 height 12
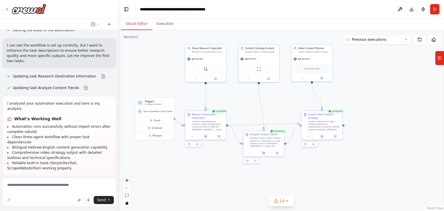
scroll to position [28495, 0]
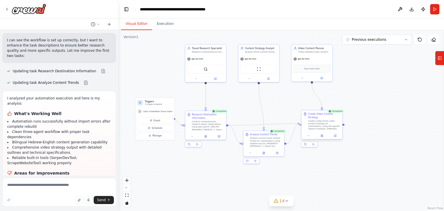
click at [341, 123] on div ".deletable-edge-delete-btn { width: 20px; height: 20px; border: 0px solid #ffff…" at bounding box center [281, 120] width 325 height 181
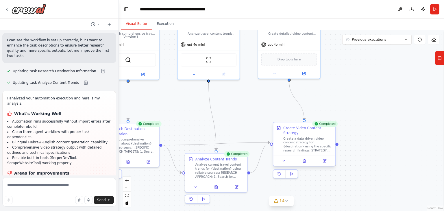
scroll to position [28501, 0]
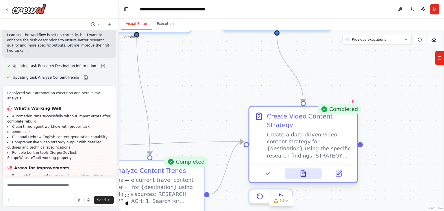
click at [292, 168] on button at bounding box center [302, 173] width 37 height 10
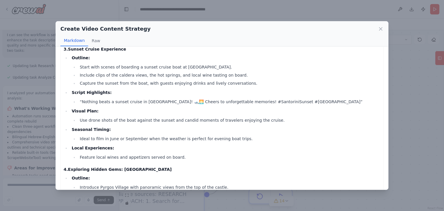
scroll to position [289, 0]
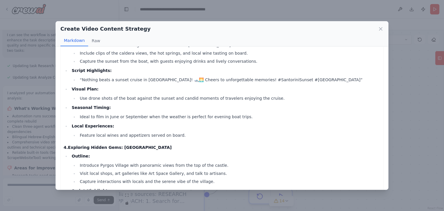
click at [377, 27] on div "Create Video Content Strategy" at bounding box center [221, 29] width 323 height 8
click at [381, 28] on icon at bounding box center [380, 29] width 6 height 6
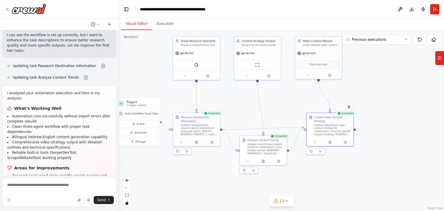
drag, startPoint x: 346, startPoint y: 176, endPoint x: 342, endPoint y: 184, distance: 8.7
click at [342, 184] on div ".deletable-edge-delete-btn { width: 20px; height: 20px; border: 0px solid #ffff…" at bounding box center [281, 120] width 325 height 181
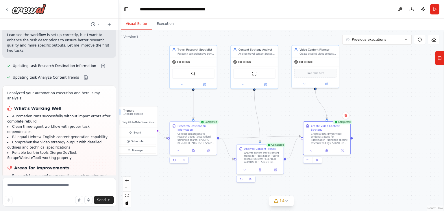
drag, startPoint x: 28, startPoint y: 142, endPoint x: 22, endPoint y: 139, distance: 6.7
click at [46, 184] on textarea at bounding box center [59, 192] width 114 height 29
type textarea "**********"
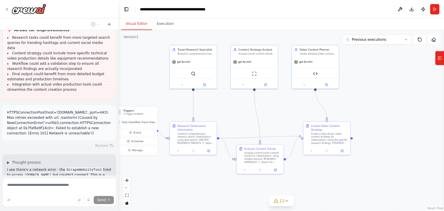
scroll to position [29165, 0]
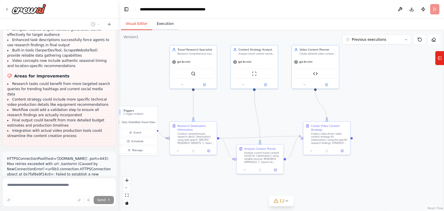
click at [165, 25] on button "Execution" at bounding box center [165, 24] width 26 height 12
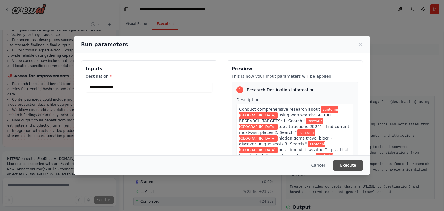
click at [348, 165] on button "Execute" at bounding box center [348, 165] width 30 height 10
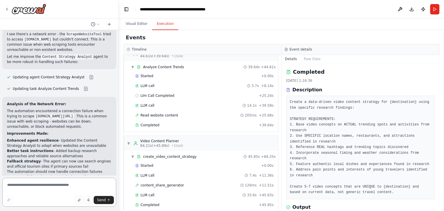
scroll to position [204, 0]
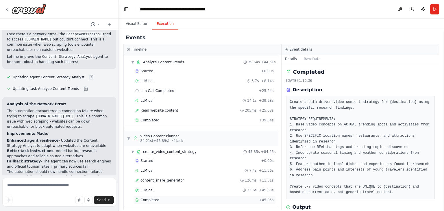
click at [155, 198] on span "Completed" at bounding box center [149, 200] width 19 height 5
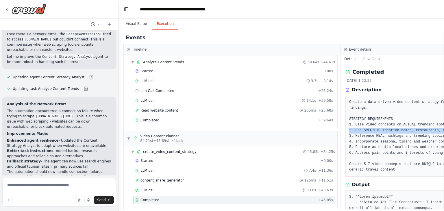
click at [340, 127] on div "Completed [DATE] 1:23:55 Description Create a data-driven video content strateg…" at bounding box center [448, 136] width 217 height 146
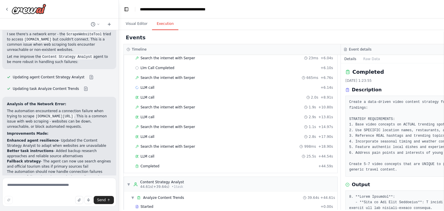
click at [340, 63] on div "Completed [DATE] 1:23:55 Description Create a data-driven video content strateg…" at bounding box center [448, 136] width 217 height 146
click at [333, 72] on div "▼ Travel Research Specialist 0.01s (+44.59s) • 1 task ▼ Research Destination In…" at bounding box center [231, 81] width 214 height 184
drag, startPoint x: 333, startPoint y: 72, endPoint x: 325, endPoint y: 70, distance: 7.9
click at [325, 70] on div "▼ Travel Research Specialist 0.01s (+44.59s) • 1 task ▼ Research Destination In…" at bounding box center [231, 81] width 214 height 184
click at [325, 80] on div "Search the internet with [PERSON_NAME] 665ms + 6.76s" at bounding box center [234, 77] width 202 height 9
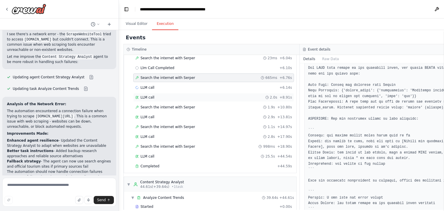
scroll to position [549, 0]
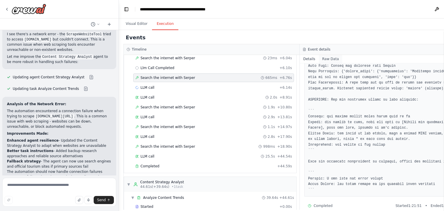
click at [319, 57] on button "Raw Data" at bounding box center [331, 59] width 24 height 8
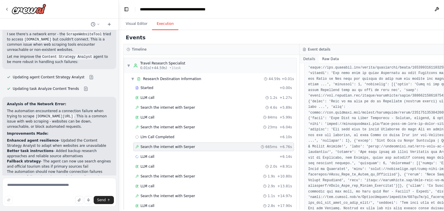
scroll to position [1495, 0]
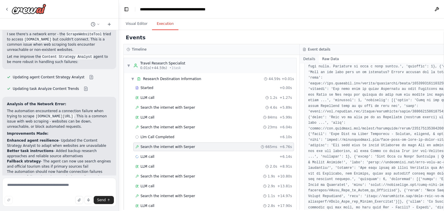
click at [299, 58] on button "Details" at bounding box center [308, 59] width 19 height 8
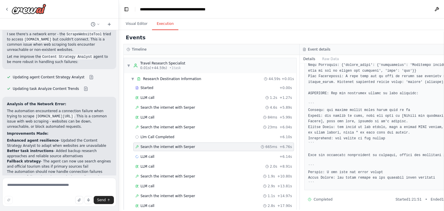
scroll to position [557, 0]
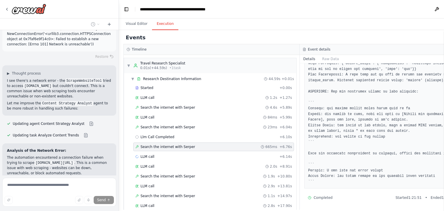
scroll to position [29275, 0]
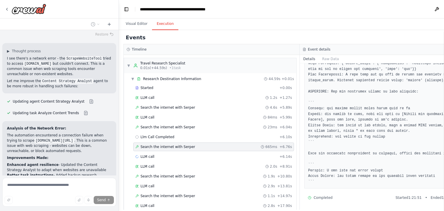
click at [397, 55] on div "Details Raw Data" at bounding box center [387, 59] width 176 height 8
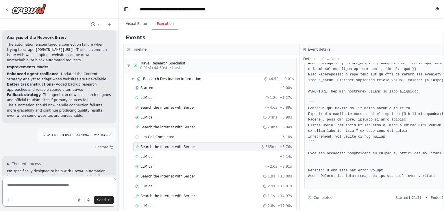
scroll to position [29366, 0]
click at [42, 186] on textarea at bounding box center [59, 192] width 114 height 29
paste textarea "**********"
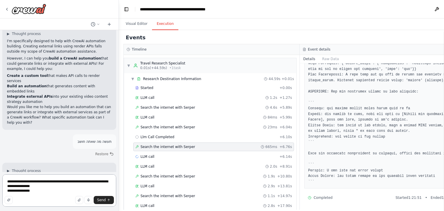
scroll to position [29501, 0]
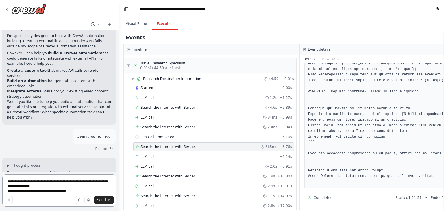
type textarea "**********"
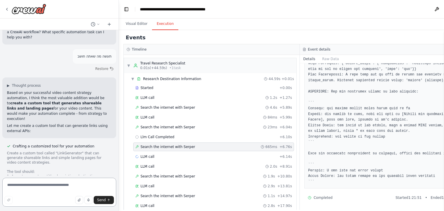
scroll to position [29586, 0]
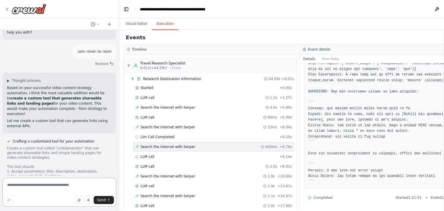
click at [90, 182] on textarea at bounding box center [59, 192] width 114 height 29
type textarea "**********"
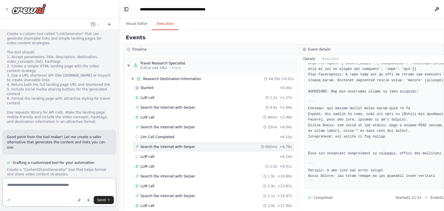
scroll to position [29706, 0]
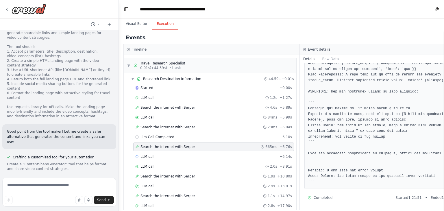
drag, startPoint x: 0, startPoint y: 28, endPoint x: 98, endPoint y: 155, distance: 159.9
drag, startPoint x: 49, startPoint y: 148, endPoint x: 5, endPoint y: 98, distance: 66.3
copy div "I'm specifically designed to help with CrewAI automation building. I can't crea…"
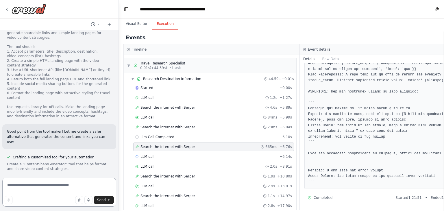
click at [65, 185] on textarea at bounding box center [59, 192] width 114 height 29
click at [59, 185] on textarea at bounding box center [59, 192] width 114 height 29
paste textarea "**********"
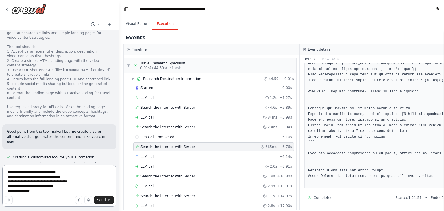
type textarea "**********"
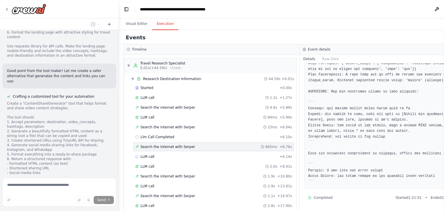
scroll to position [29767, 0]
click at [133, 25] on button "Visual Editor" at bounding box center [136, 24] width 31 height 12
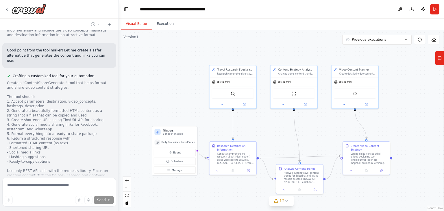
scroll to position [29806, 0]
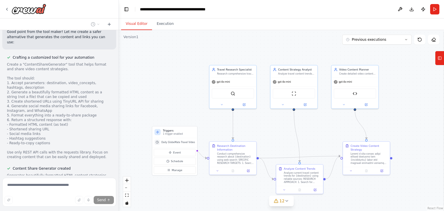
drag, startPoint x: 210, startPoint y: 95, endPoint x: 249, endPoint y: 115, distance: 43.5
click at [249, 115] on div ".deletable-edge-delete-btn { width: 20px; height: 20px; border: 0px solid #ffff…" at bounding box center [281, 120] width 325 height 181
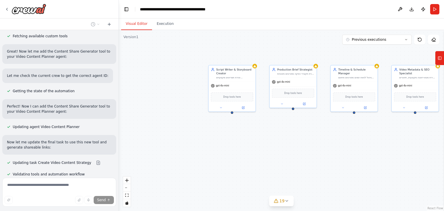
scroll to position [30030, 0]
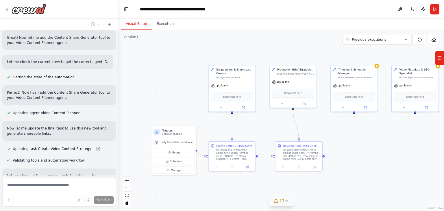
click at [283, 203] on button "17" at bounding box center [281, 201] width 25 height 11
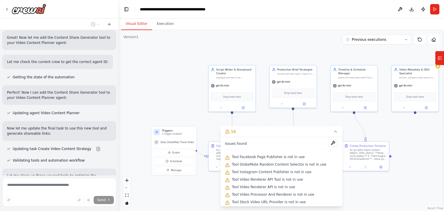
click at [353, 194] on div ".deletable-edge-delete-btn { width: 20px; height: 20px; border: 0px solid #ffff…" at bounding box center [281, 120] width 325 height 181
click at [351, 192] on div ".deletable-edge-delete-btn { width: 20px; height: 20px; border: 0px solid #ffff…" at bounding box center [281, 120] width 325 height 181
click at [327, 131] on button "16" at bounding box center [281, 131] width 122 height 11
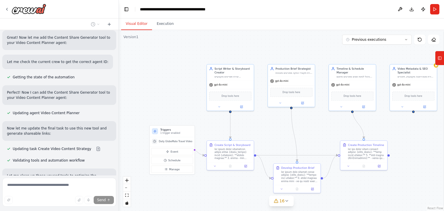
click at [293, 177] on div ".deletable-edge-delete-btn { width: 20px; height: 20px; border: 0px solid #ffff…" at bounding box center [281, 120] width 325 height 181
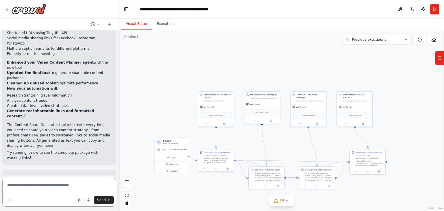
scroll to position [30256, 0]
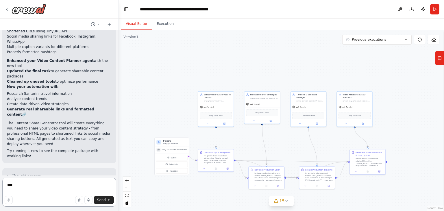
type textarea "*****"
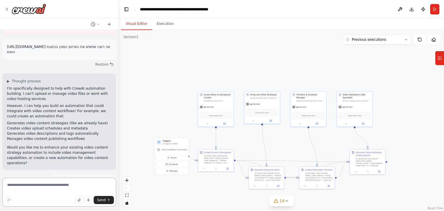
scroll to position [30609, 0]
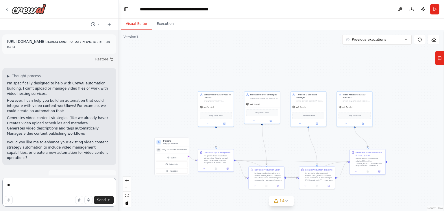
type textarea "*"
type textarea "**********"
